Goal: Task Accomplishment & Management: Manage account settings

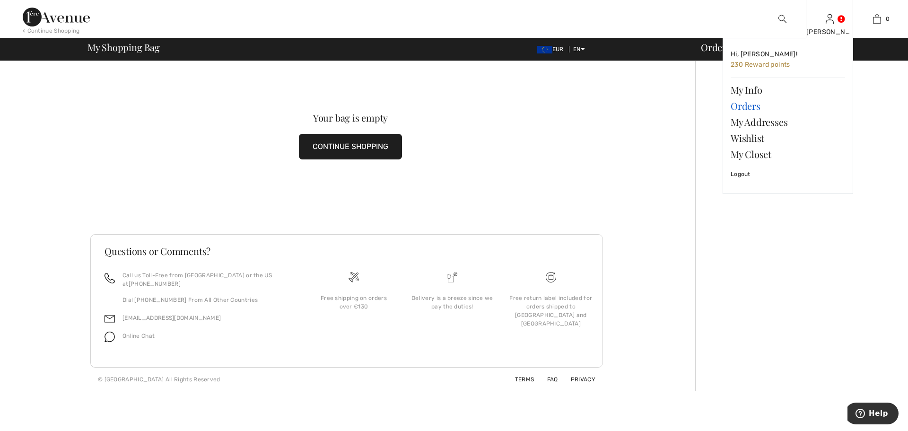
click at [739, 105] on link "Orders" at bounding box center [788, 106] width 114 height 16
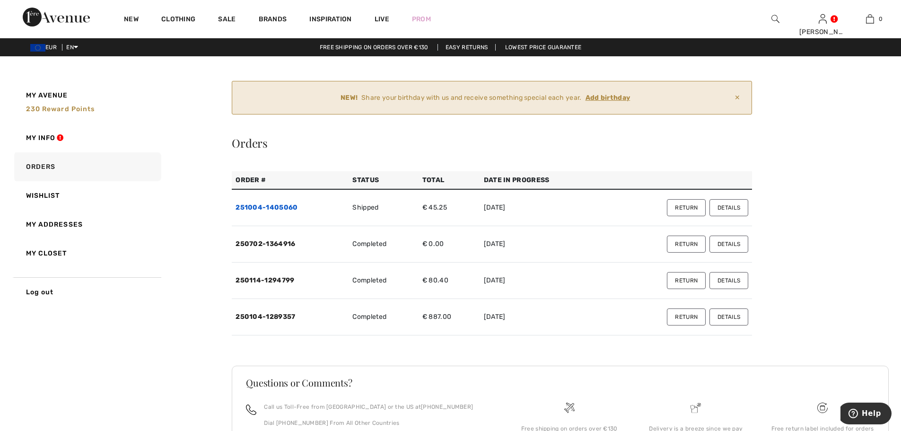
click at [277, 203] on link "251004-1405060" at bounding box center [267, 207] width 62 height 8
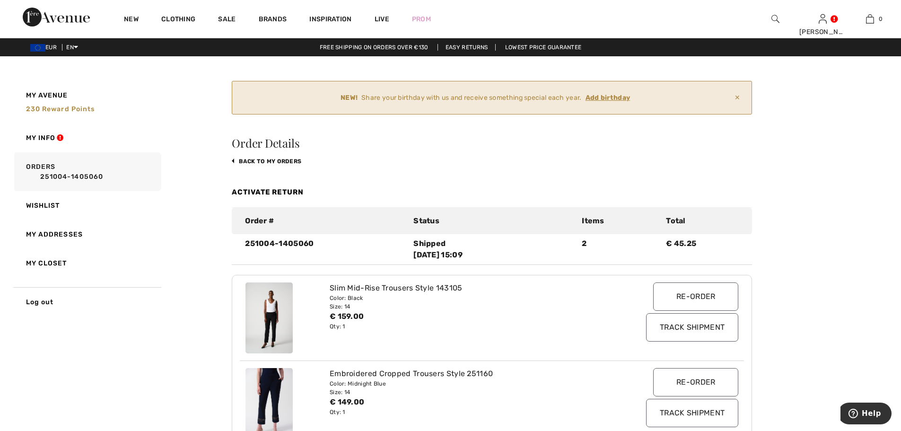
click at [281, 190] on link "Activate Return" at bounding box center [268, 192] width 72 height 9
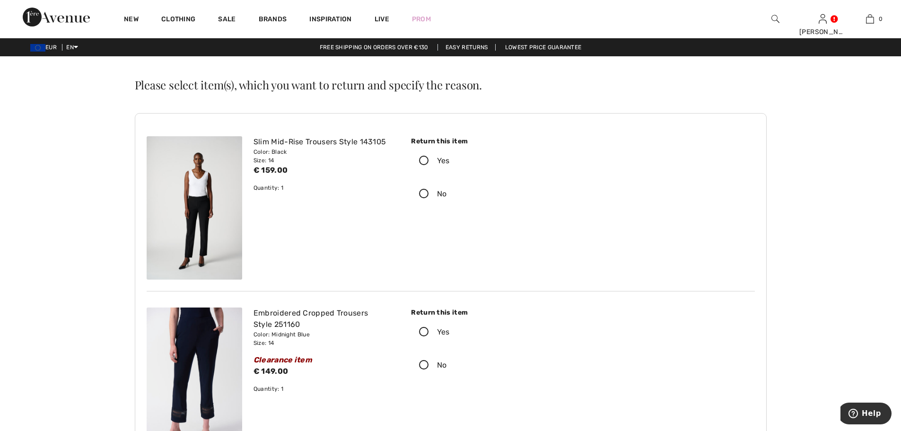
click at [427, 331] on icon at bounding box center [424, 332] width 25 height 10
click at [450, 331] on input "Yes" at bounding box center [453, 332] width 6 height 28
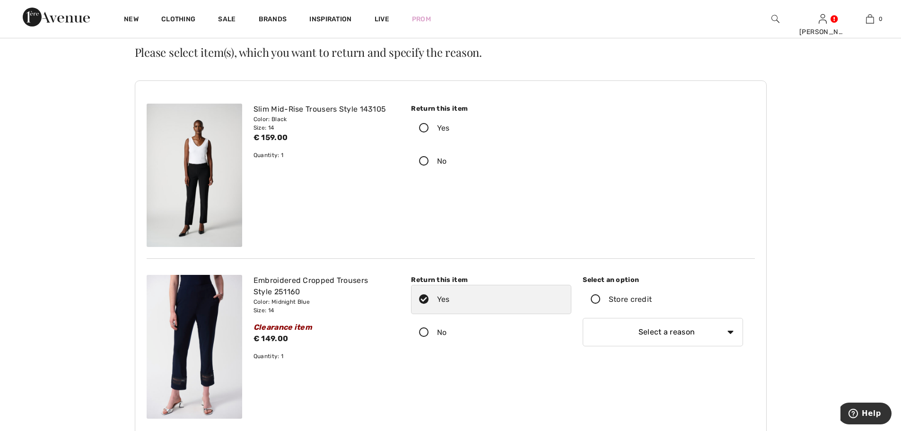
scroll to position [47, 0]
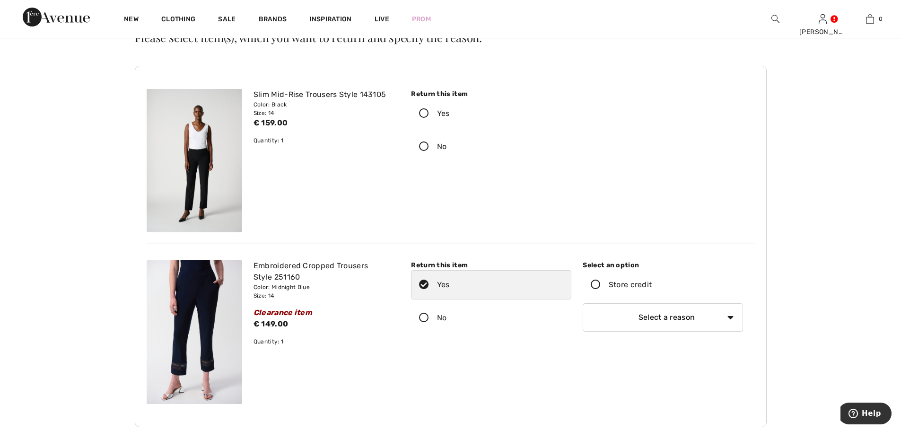
click at [425, 112] on icon at bounding box center [424, 114] width 25 height 10
click at [450, 112] on input "Yes" at bounding box center [453, 113] width 6 height 28
